Goal: Task Accomplishment & Management: Manage account settings

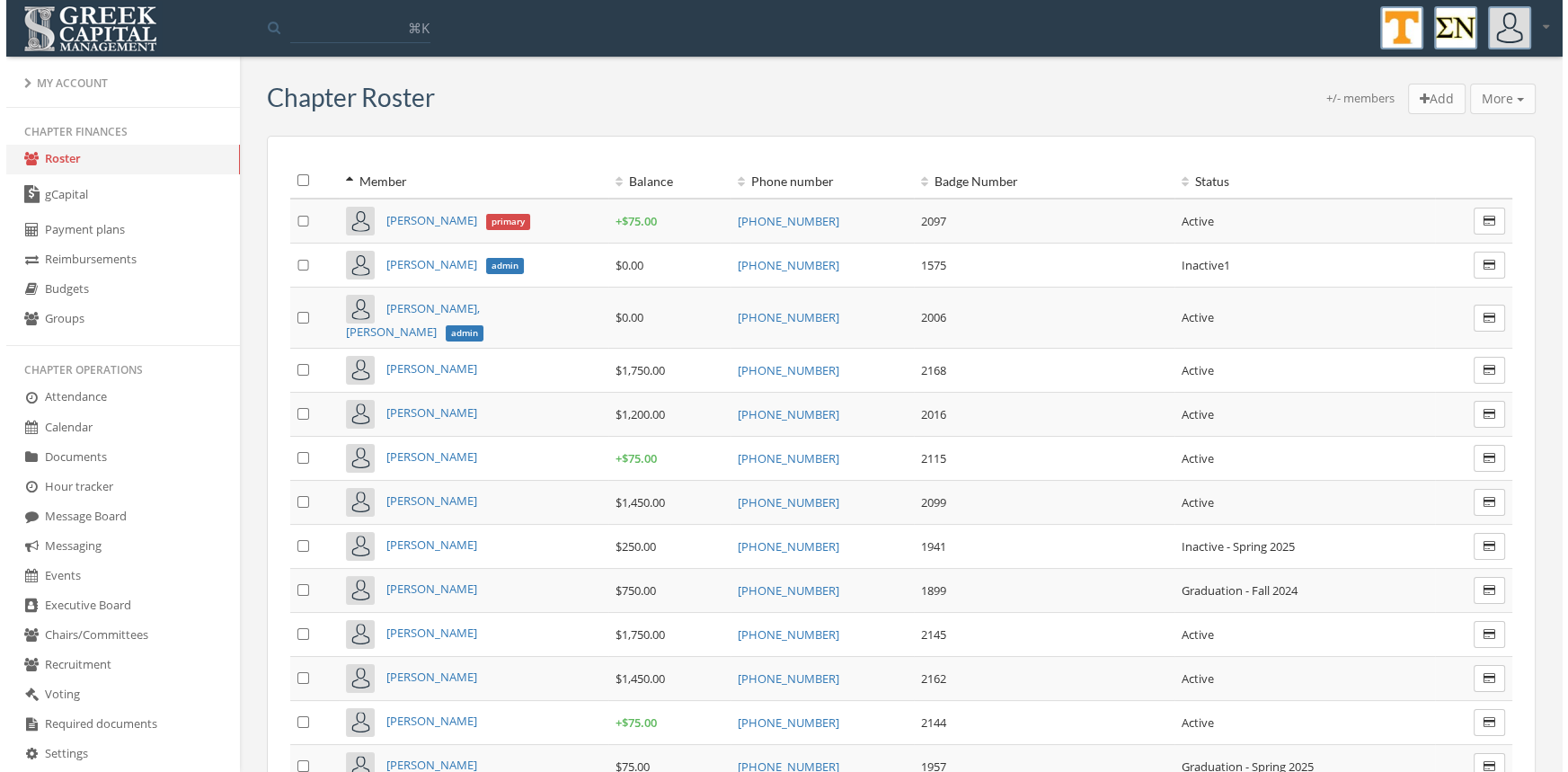
scroll to position [295, 0]
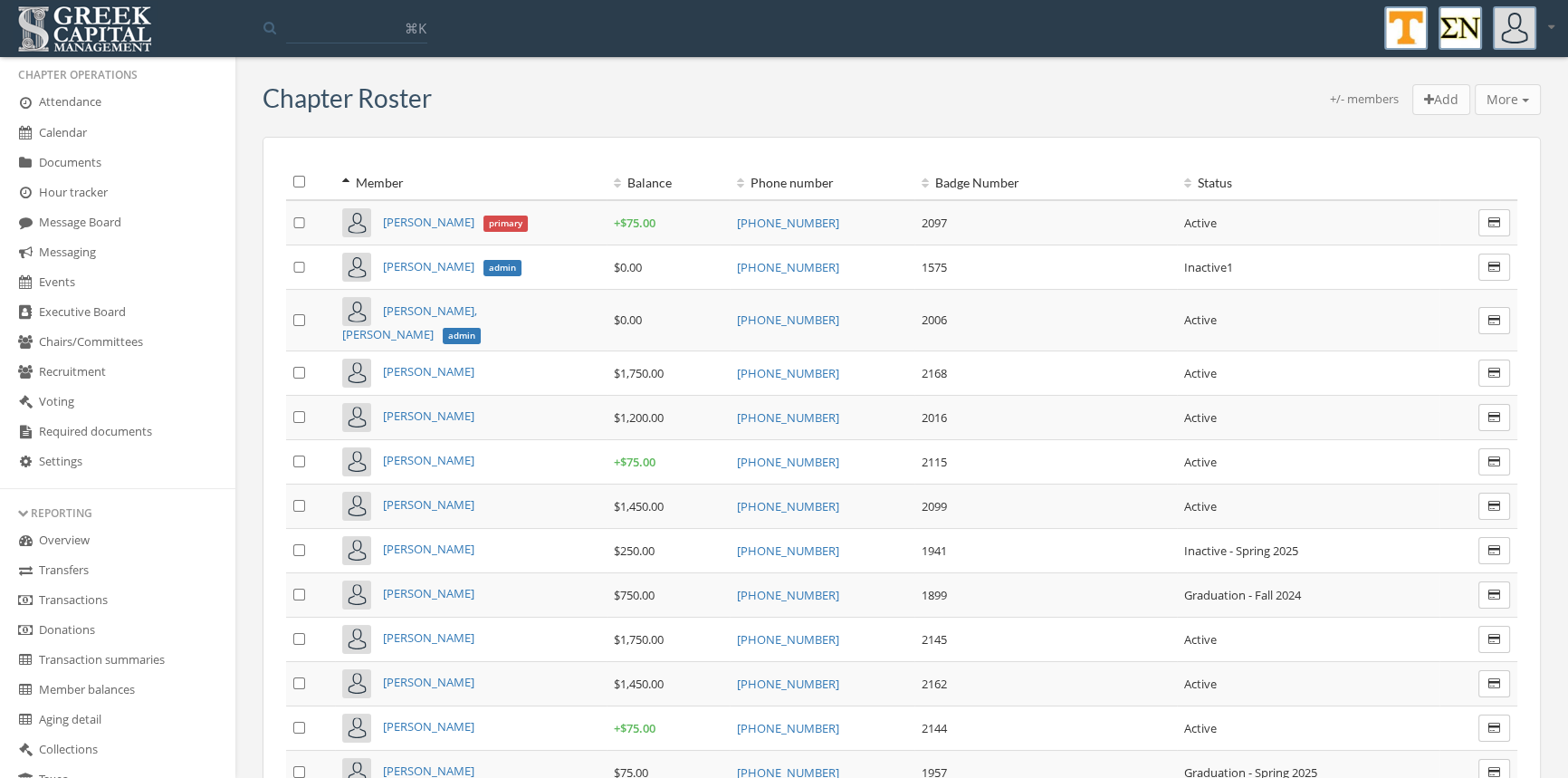
click at [110, 597] on link "Transactions" at bounding box center [118, 600] width 235 height 30
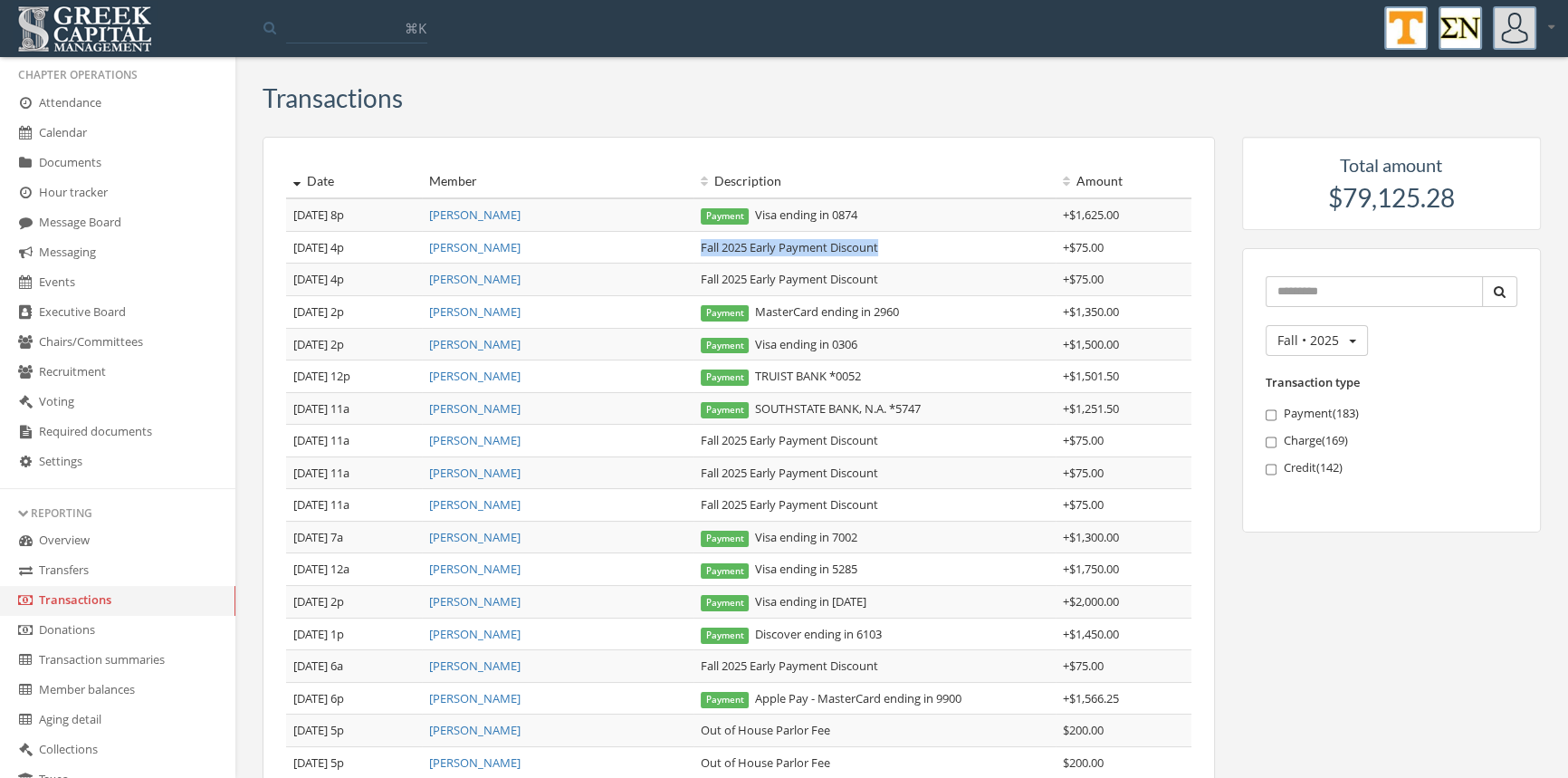
drag, startPoint x: 897, startPoint y: 252, endPoint x: 697, endPoint y: 248, distance: 200.0
click at [697, 248] on td "Fall 2025 Early Payment Discount" at bounding box center [874, 247] width 362 height 33
copy td "Fall 2025 Early Payment Discount"
click at [489, 211] on link "[PERSON_NAME]" at bounding box center [475, 214] width 91 height 17
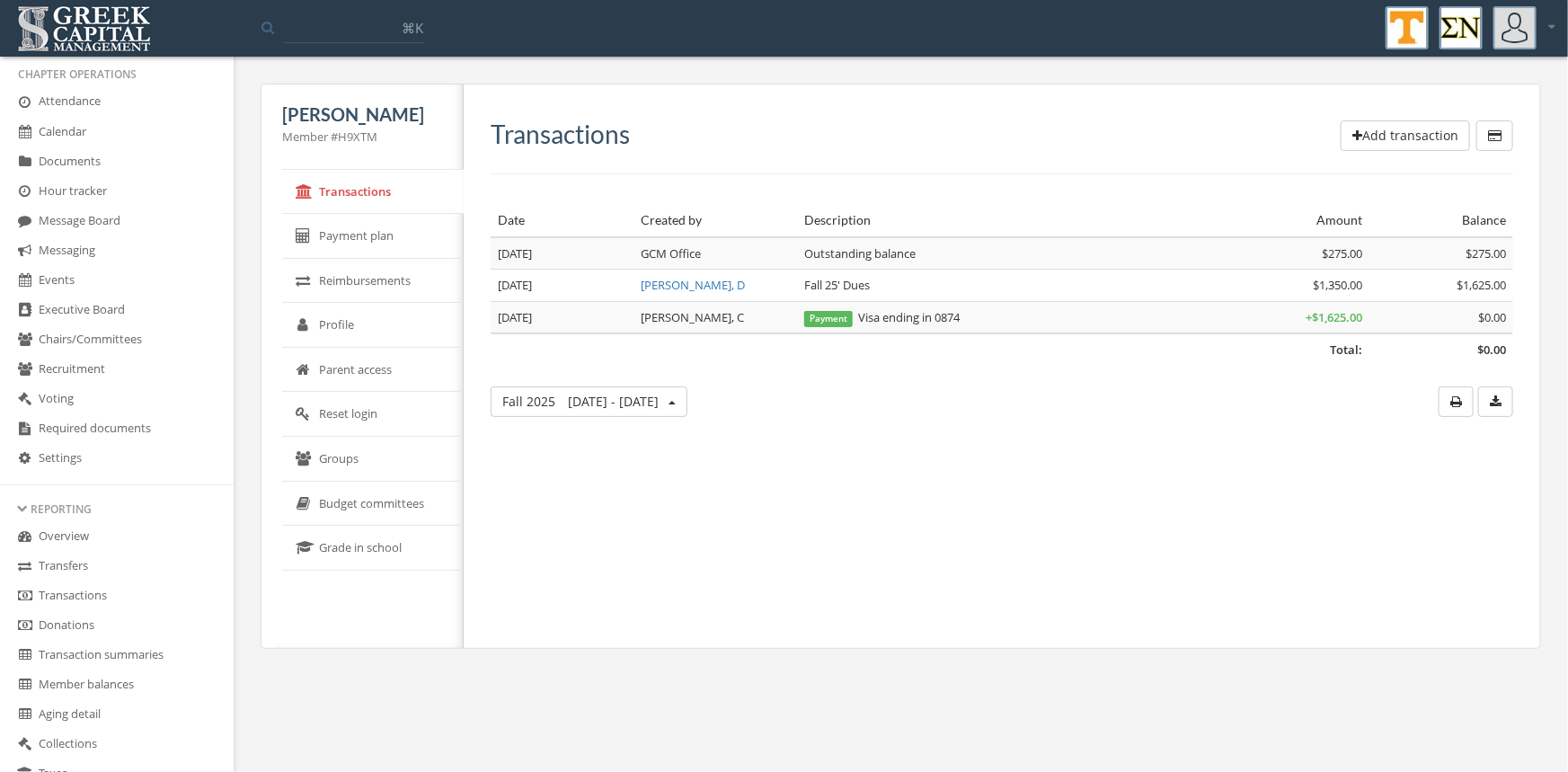
click at [1379, 127] on button "Add transaction" at bounding box center [1406, 136] width 129 height 31
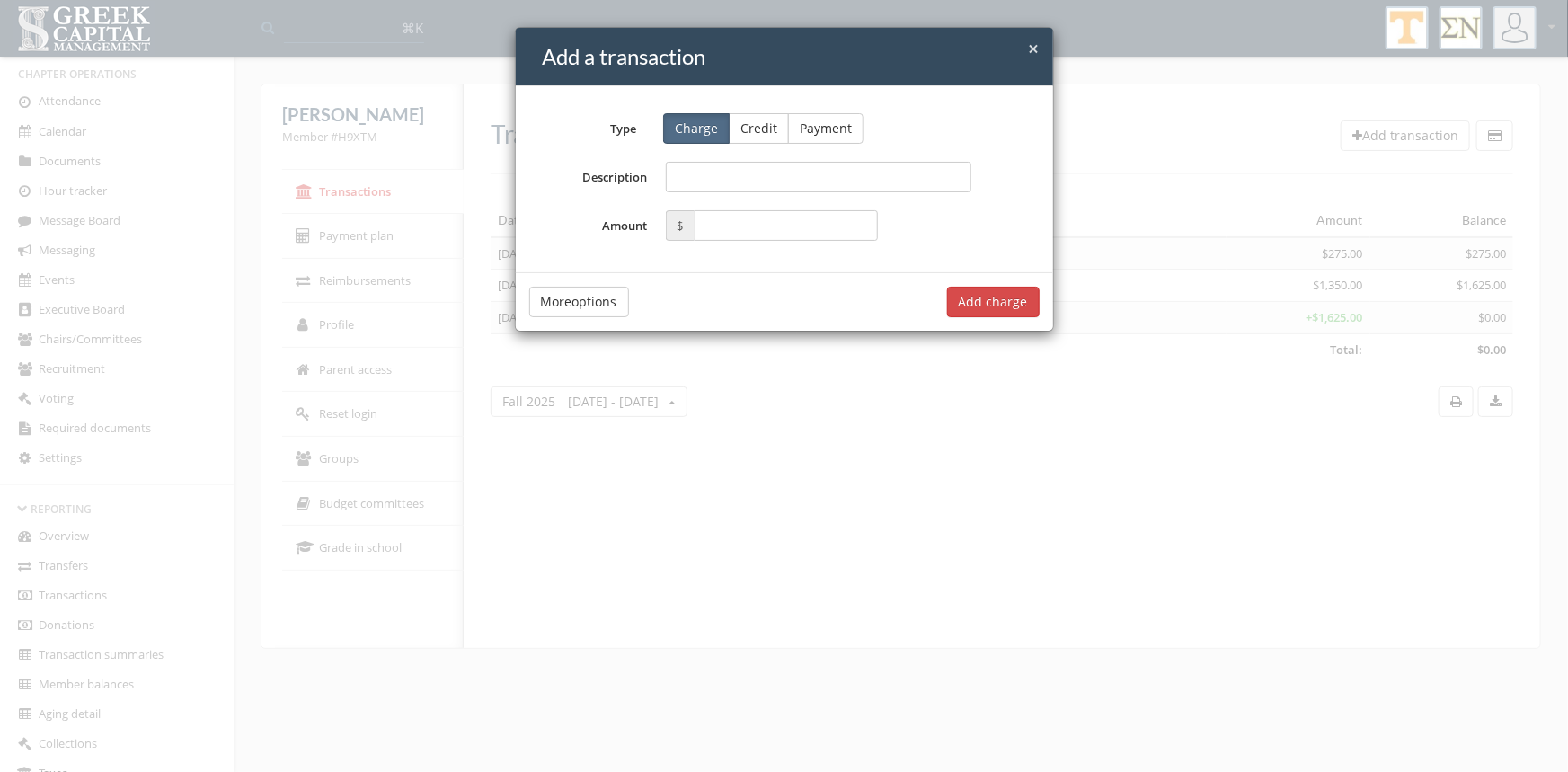
click at [756, 126] on button "Credit" at bounding box center [759, 128] width 60 height 31
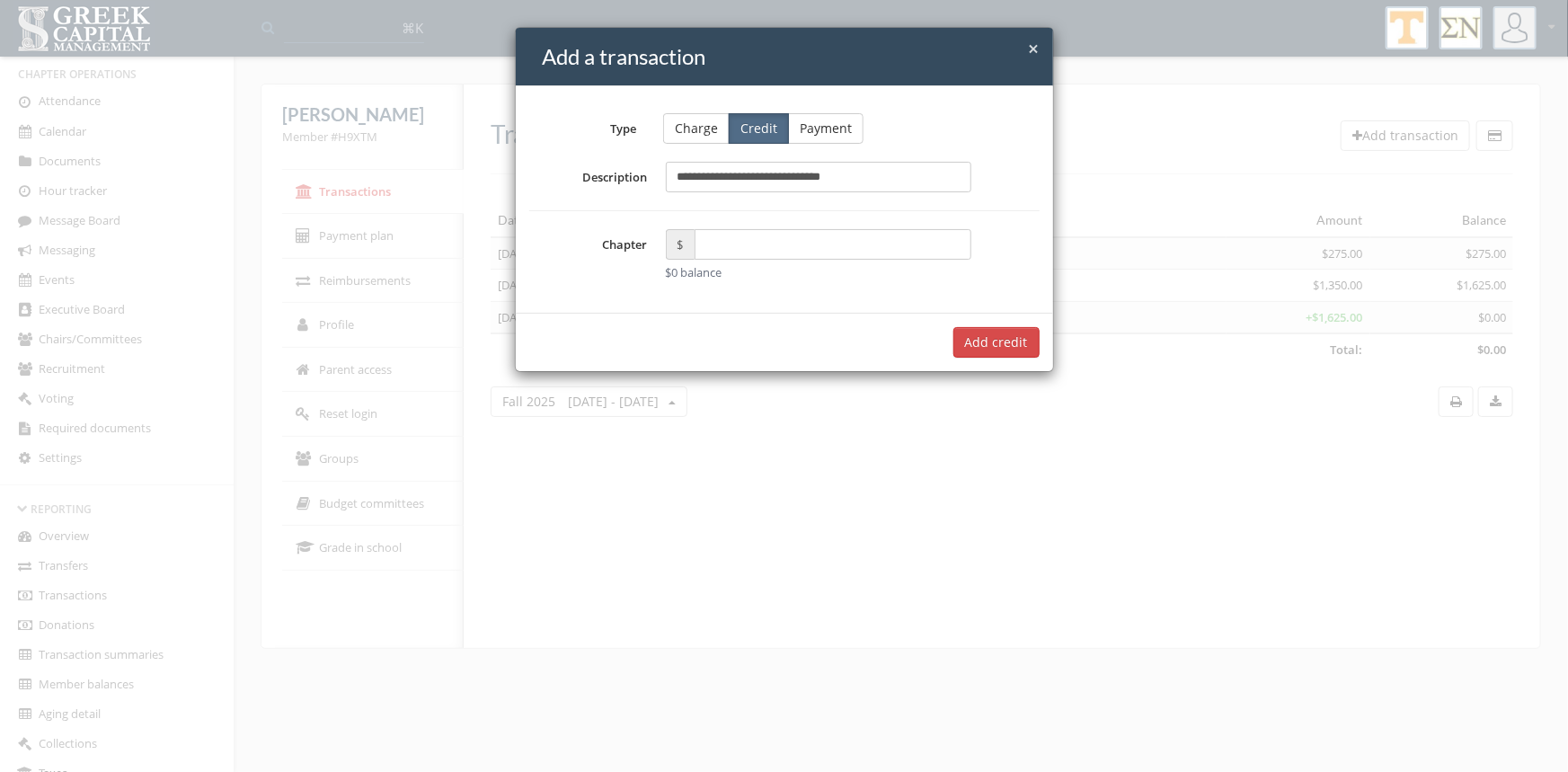
type input "**********"
click at [720, 246] on input "text" at bounding box center [834, 244] width 278 height 31
type input "*****"
click at [1000, 343] on button "Add $75.00 credit" at bounding box center [975, 343] width 129 height 31
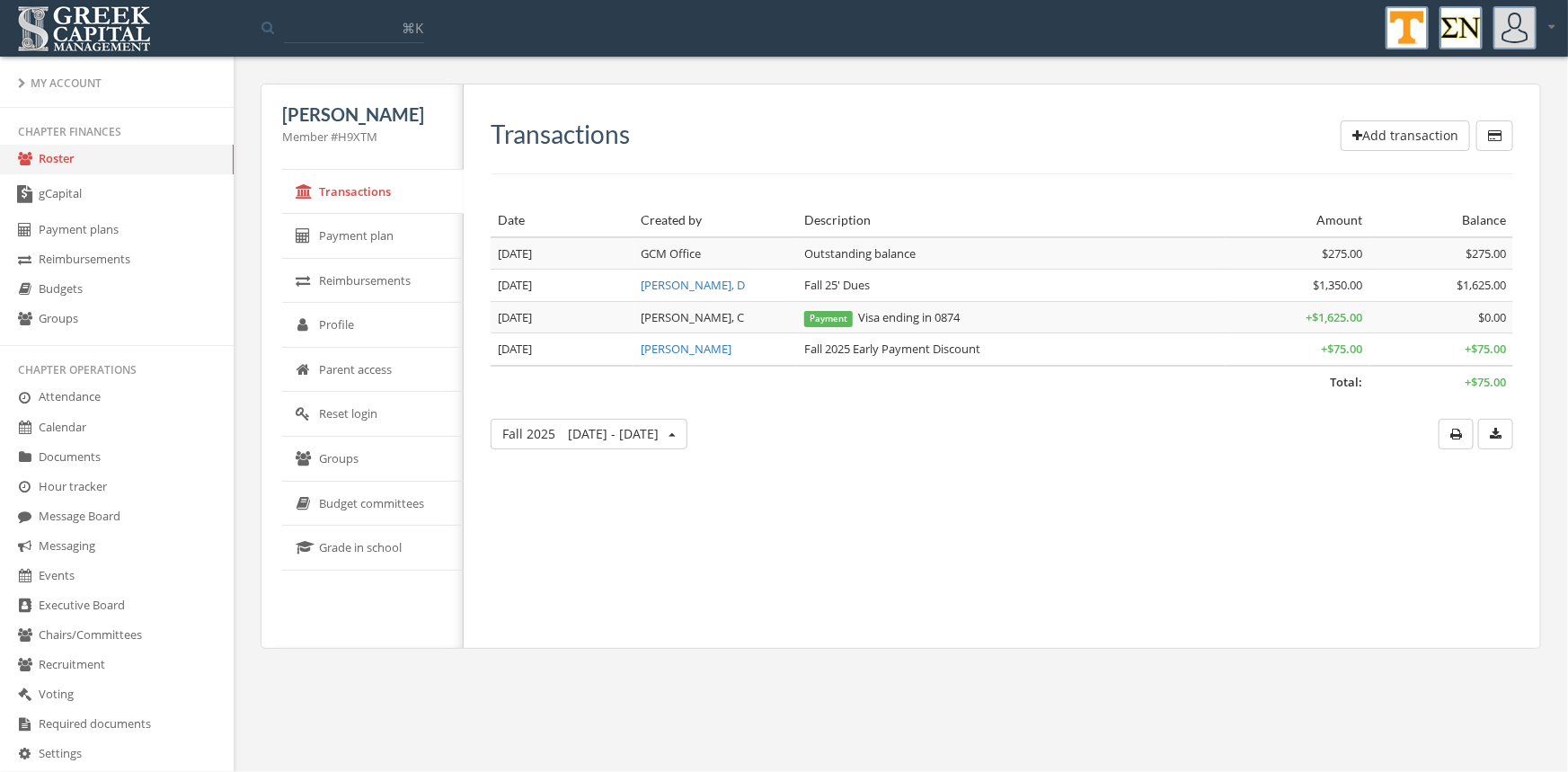
click at [71, 160] on link "Roster" at bounding box center [117, 159] width 234 height 30
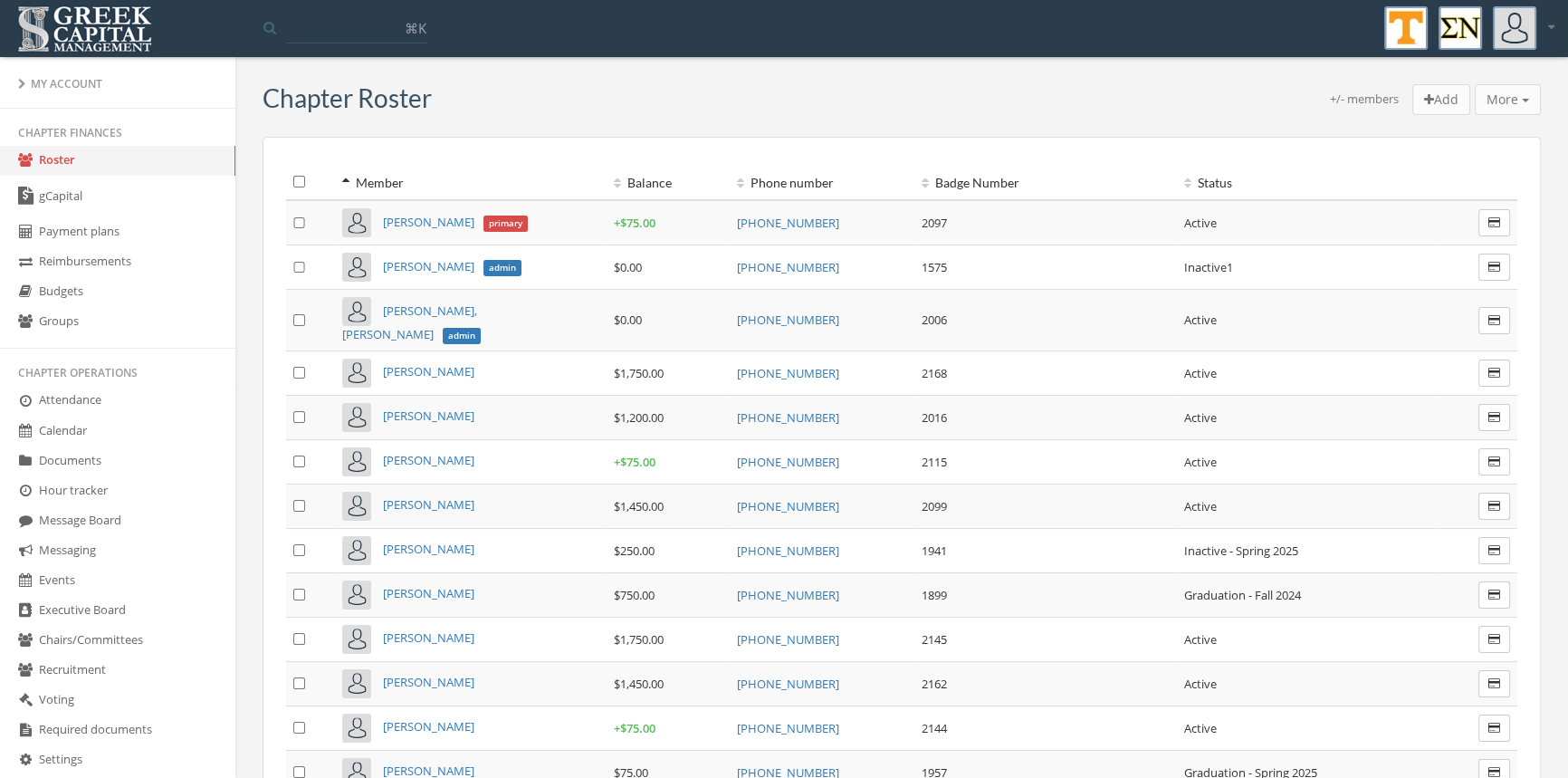
click at [790, 372] on td "[PHONE_NUMBER]" at bounding box center [822, 372] width 185 height 45
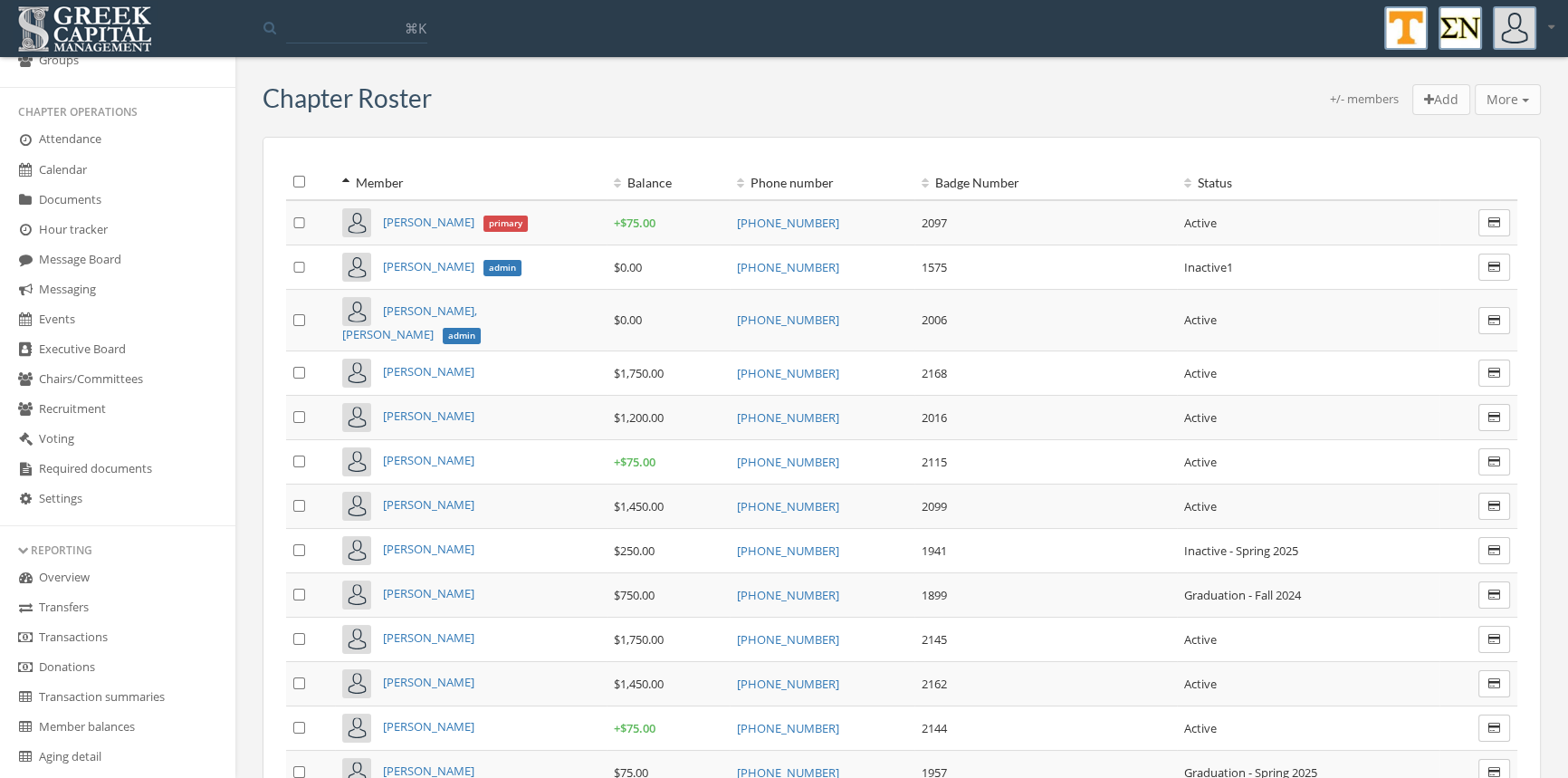
scroll to position [271, 0]
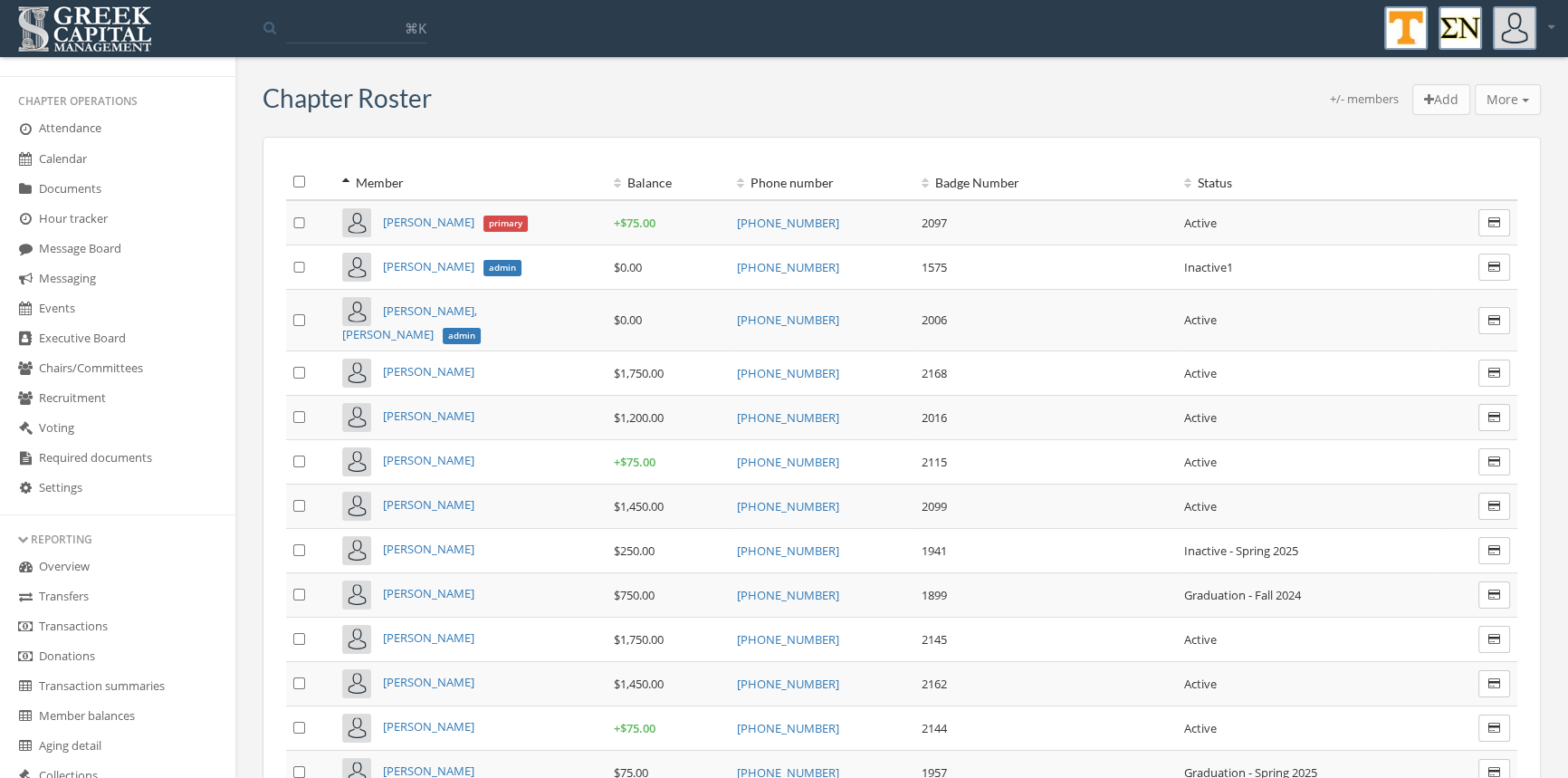
click at [70, 623] on link "Transactions" at bounding box center [118, 626] width 235 height 30
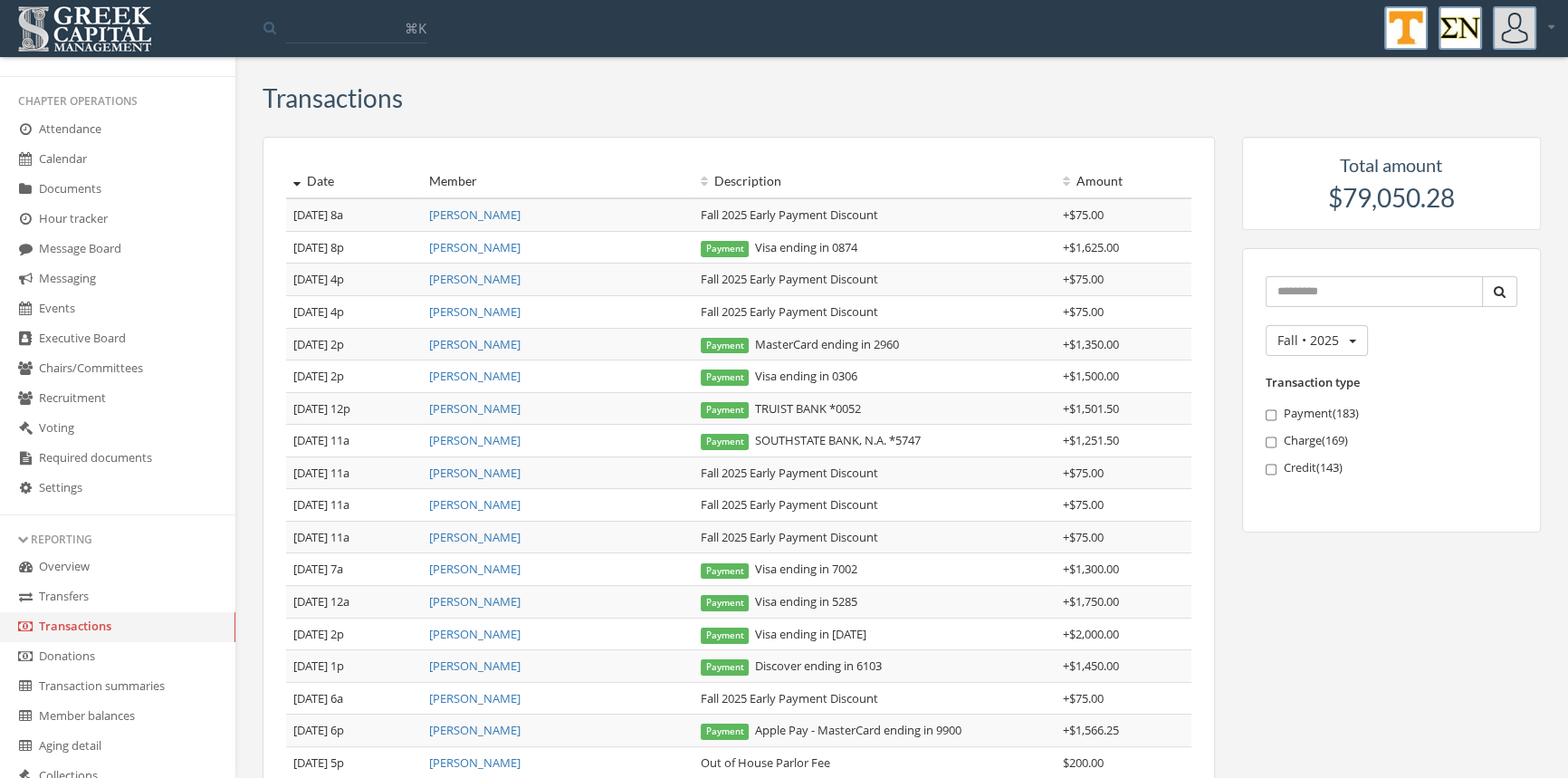
click at [78, 593] on link "Transfers" at bounding box center [118, 597] width 235 height 30
